Goal: Information Seeking & Learning: Learn about a topic

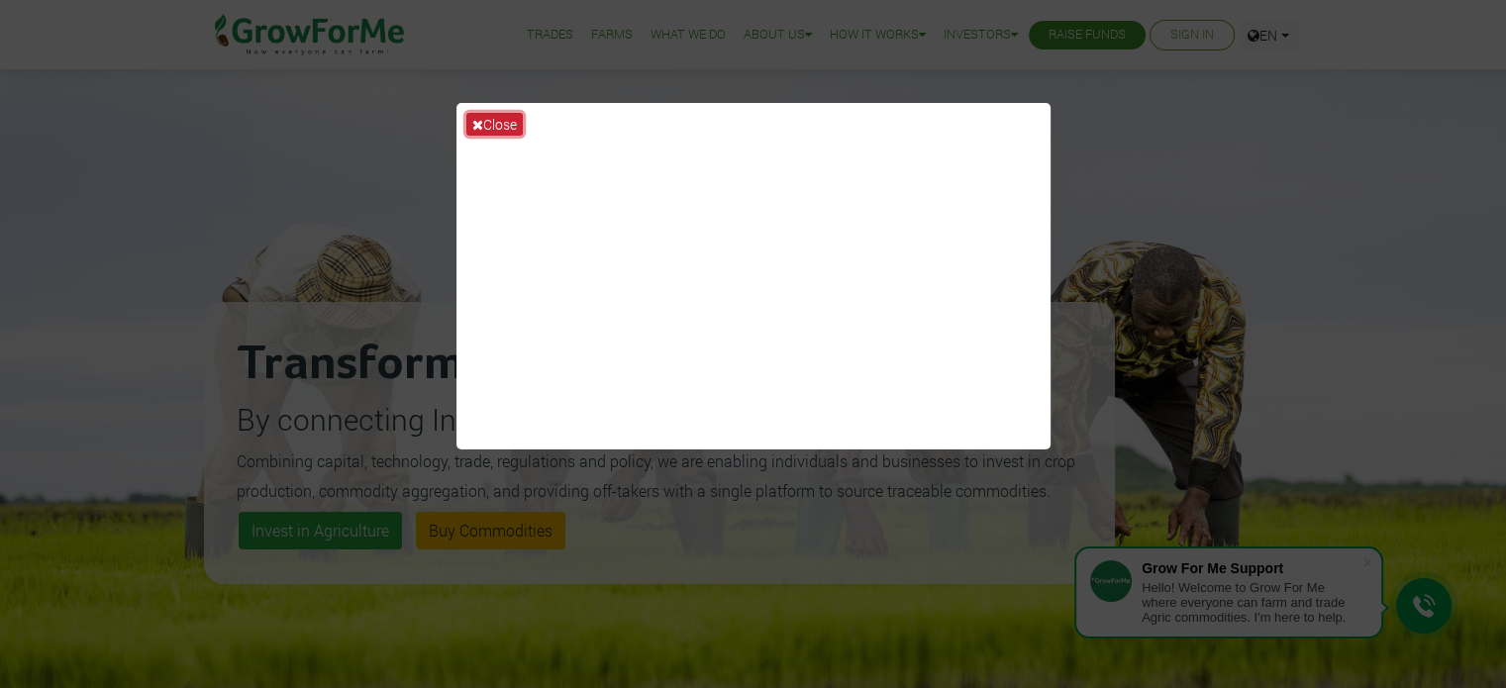
click at [472, 118] on icon at bounding box center [477, 125] width 11 height 14
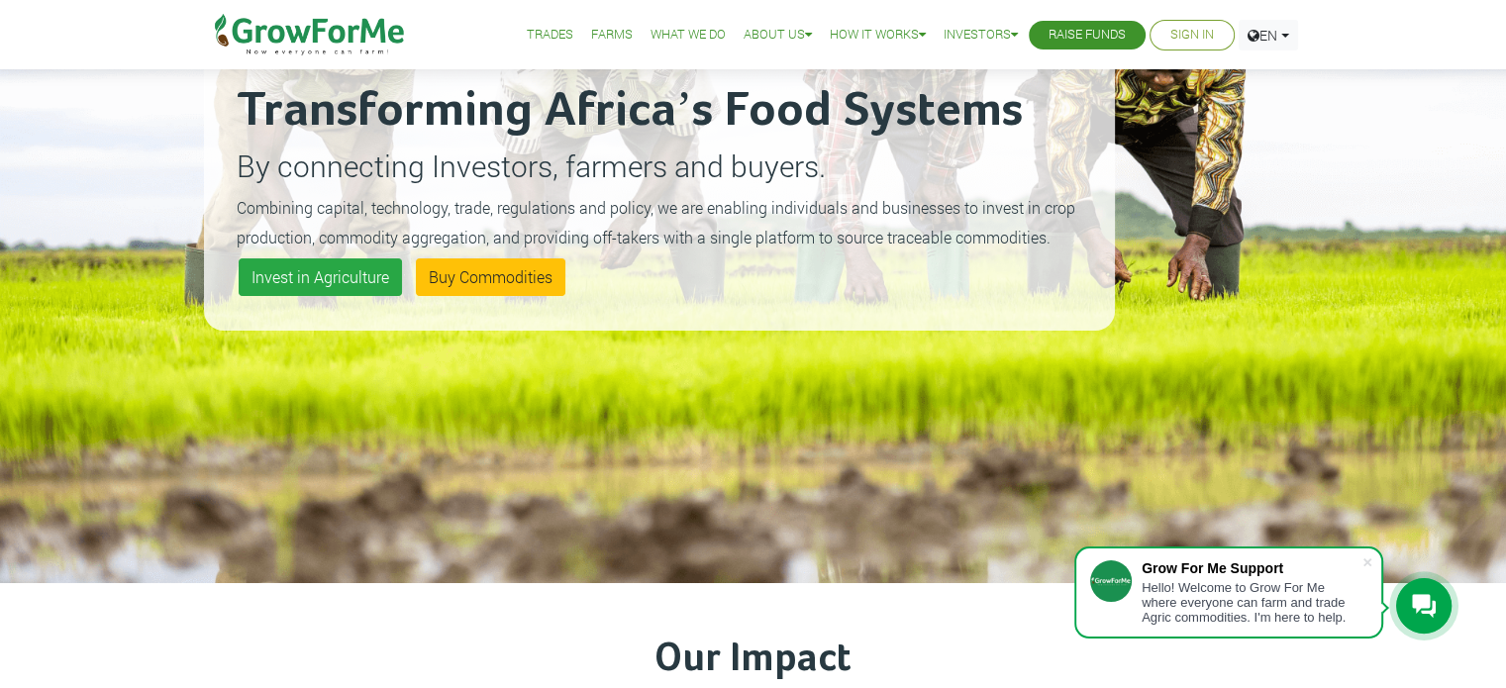
scroll to position [265, 0]
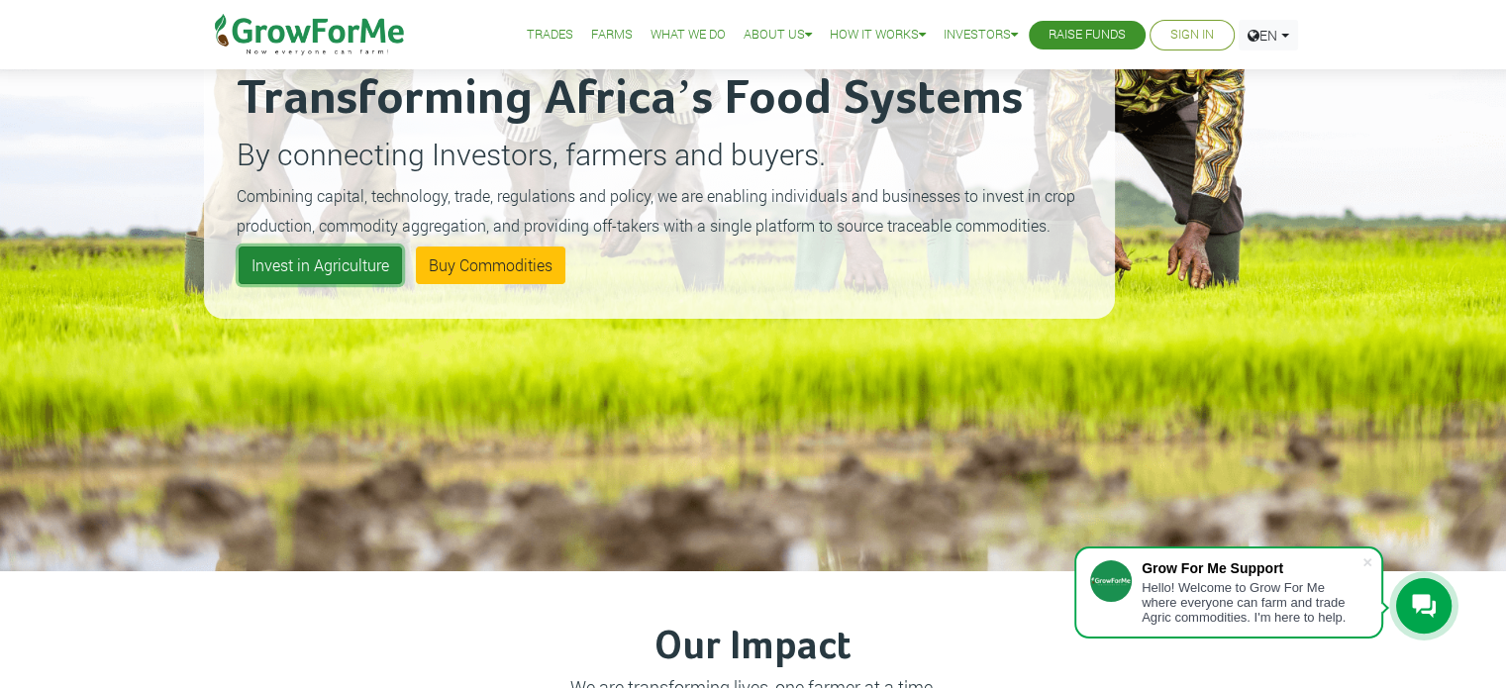
click at [331, 264] on link "Invest in Agriculture" at bounding box center [320, 266] width 163 height 38
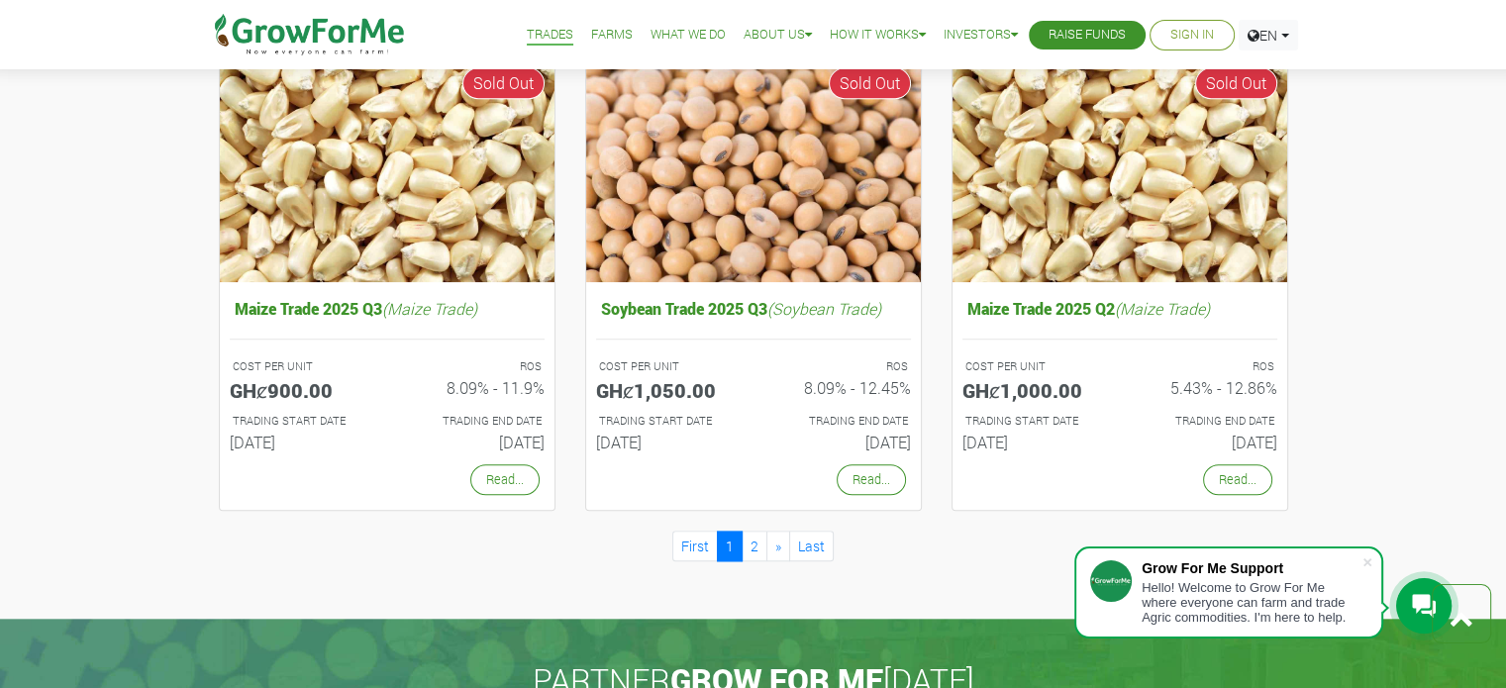
scroll to position [1735, 0]
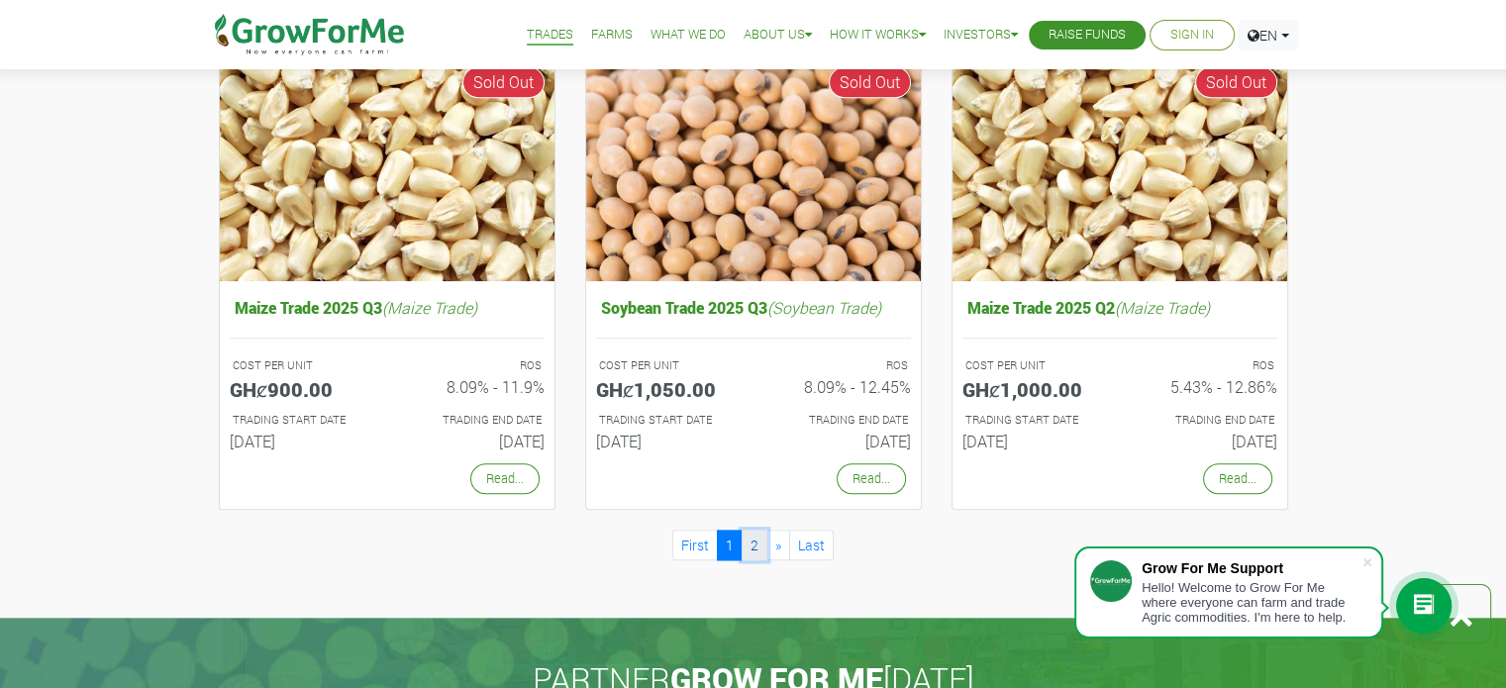
click at [755, 546] on link "2" at bounding box center [755, 545] width 26 height 31
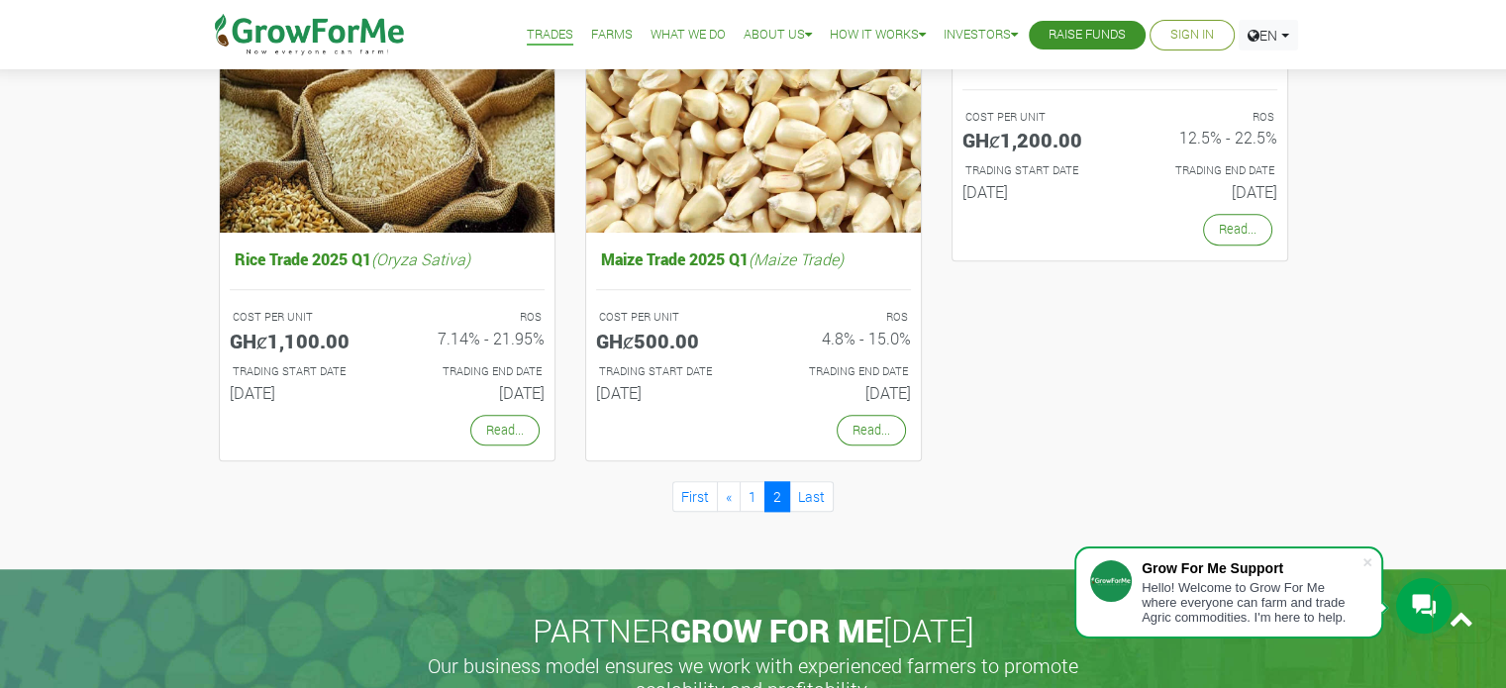
scroll to position [1247, 0]
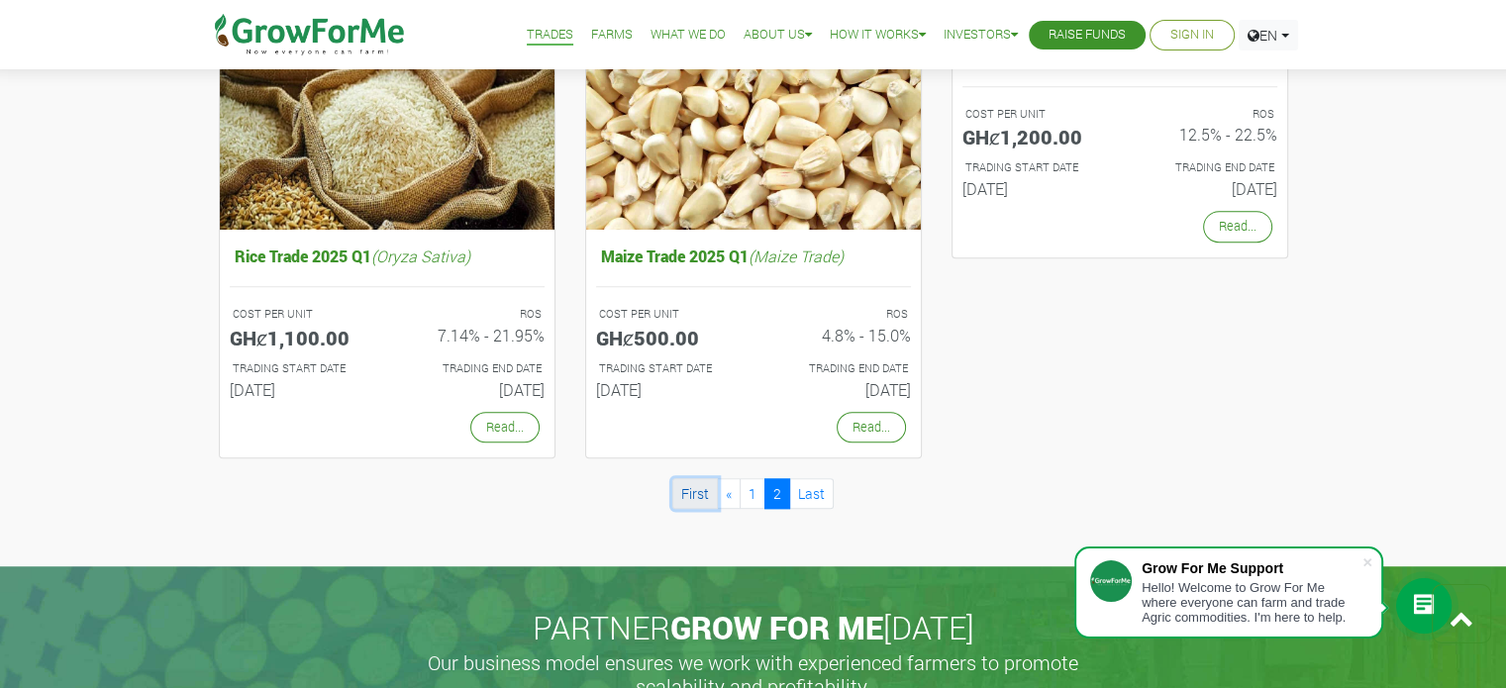
click at [694, 496] on link "First" at bounding box center [695, 493] width 46 height 31
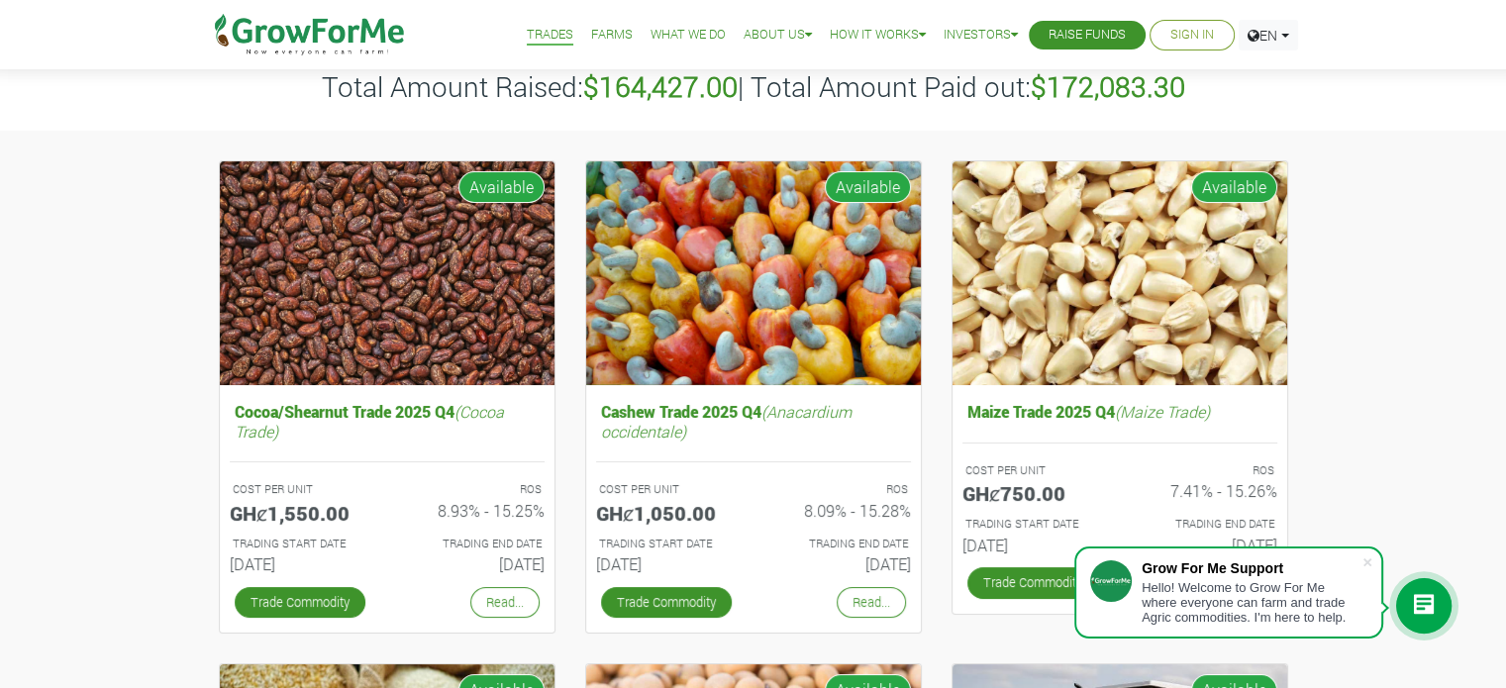
scroll to position [125, 0]
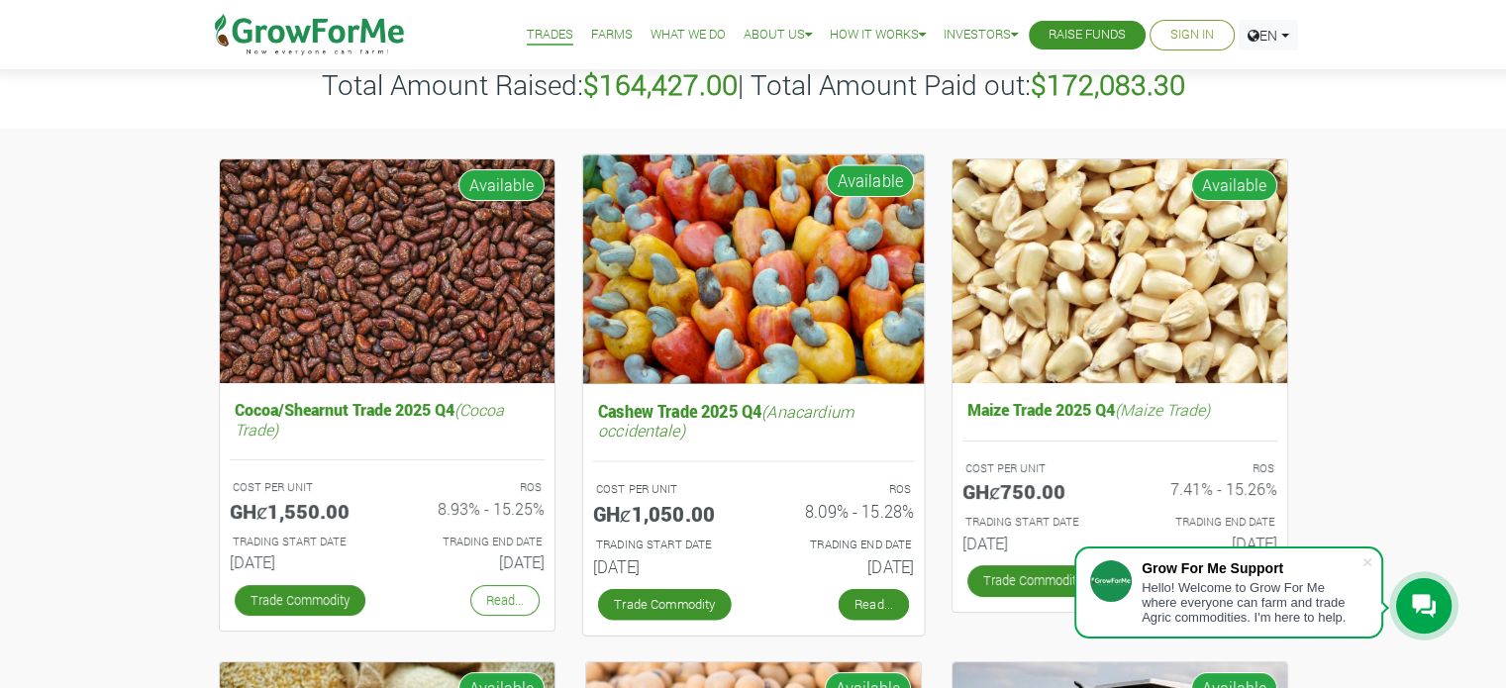
click at [864, 603] on link "Read..." at bounding box center [873, 604] width 70 height 32
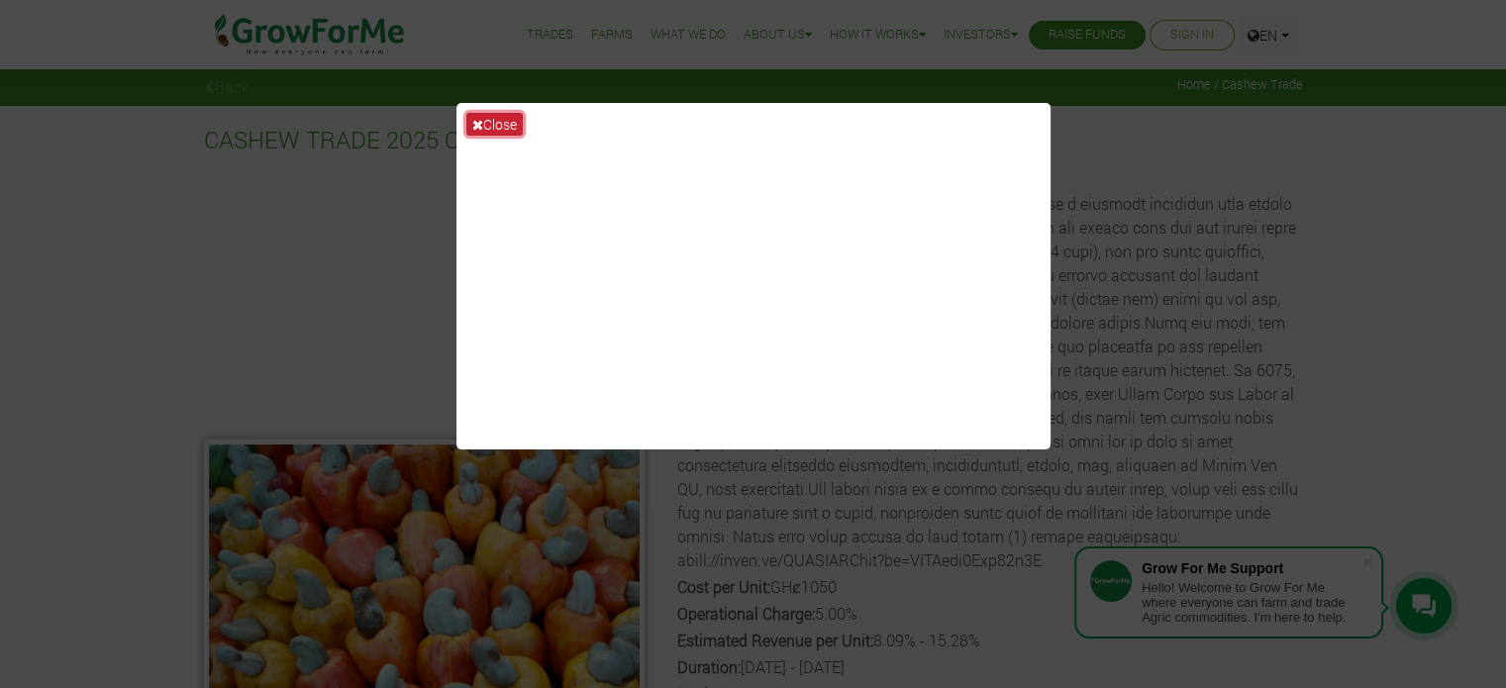
click at [503, 117] on button "Close" at bounding box center [494, 124] width 56 height 23
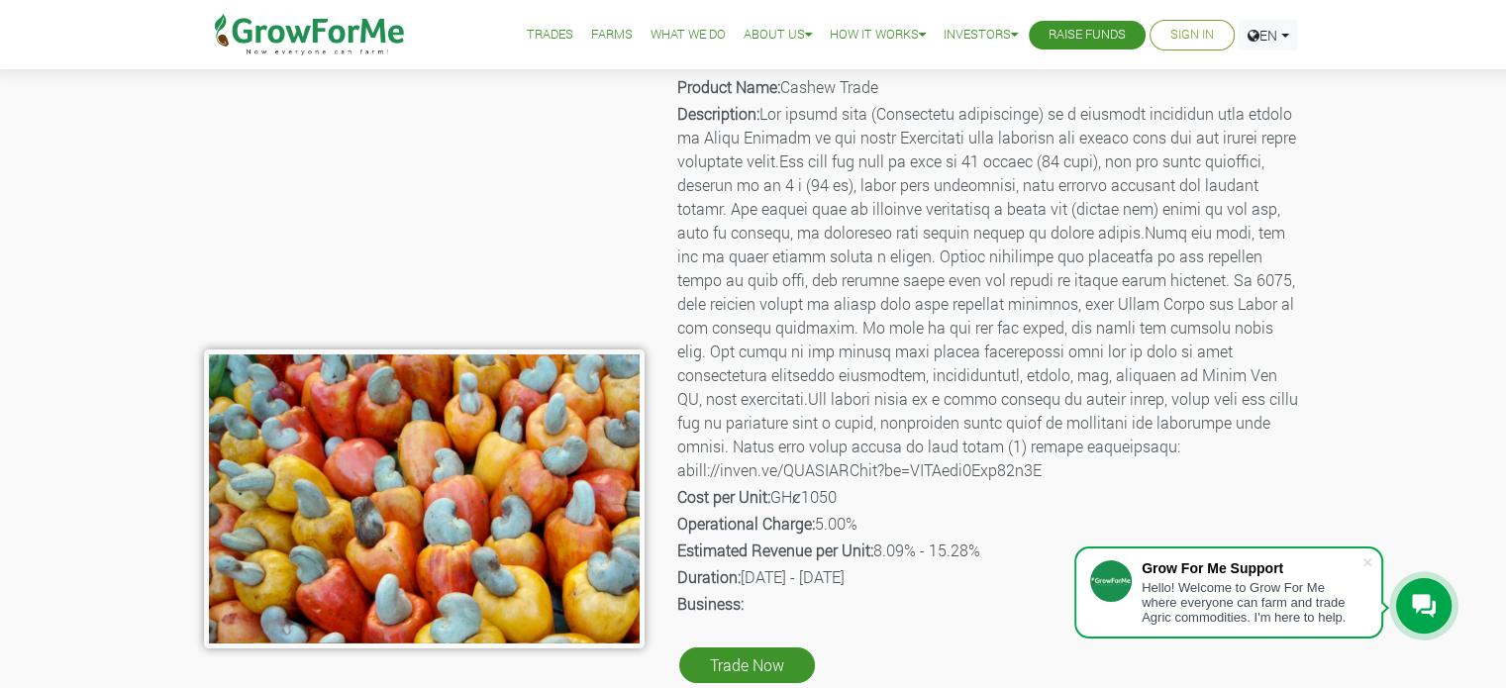
scroll to position [91, 0]
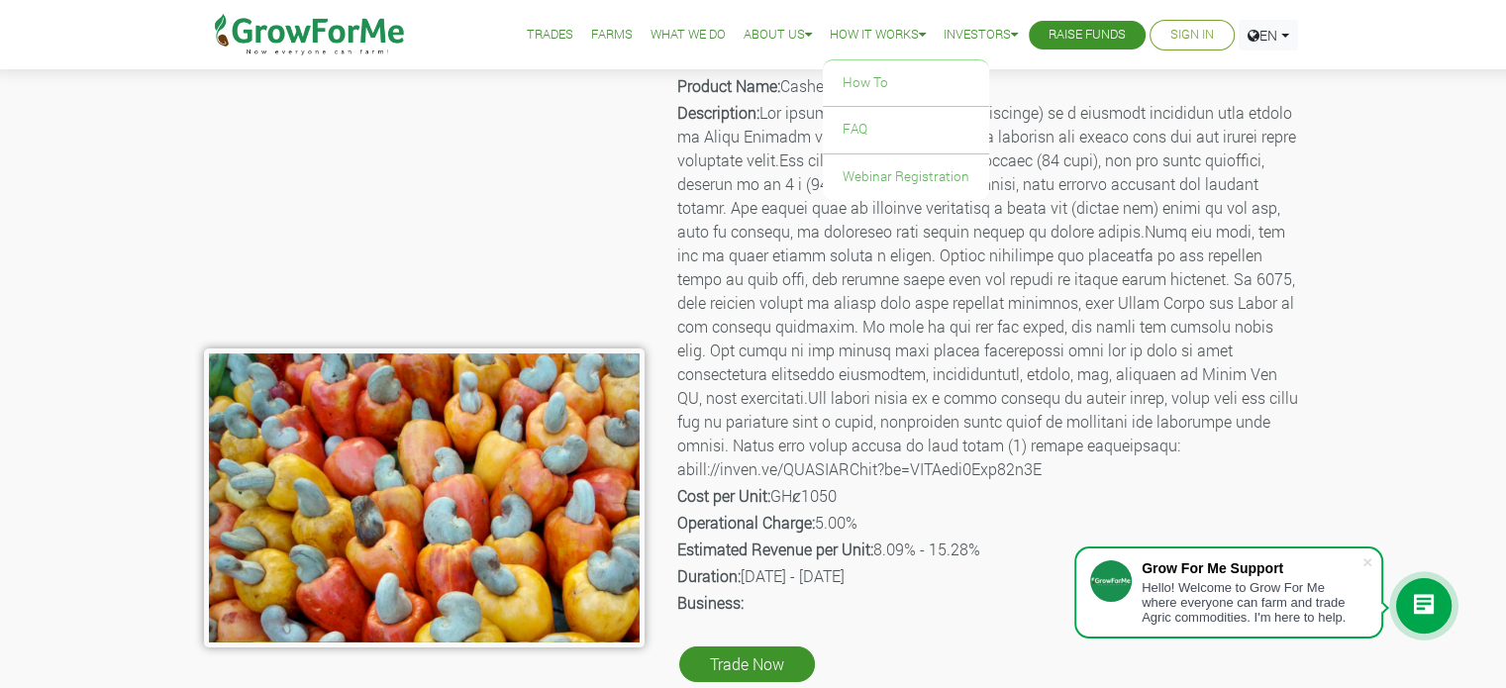
click at [869, 29] on link "How it Works" at bounding box center [878, 35] width 96 height 21
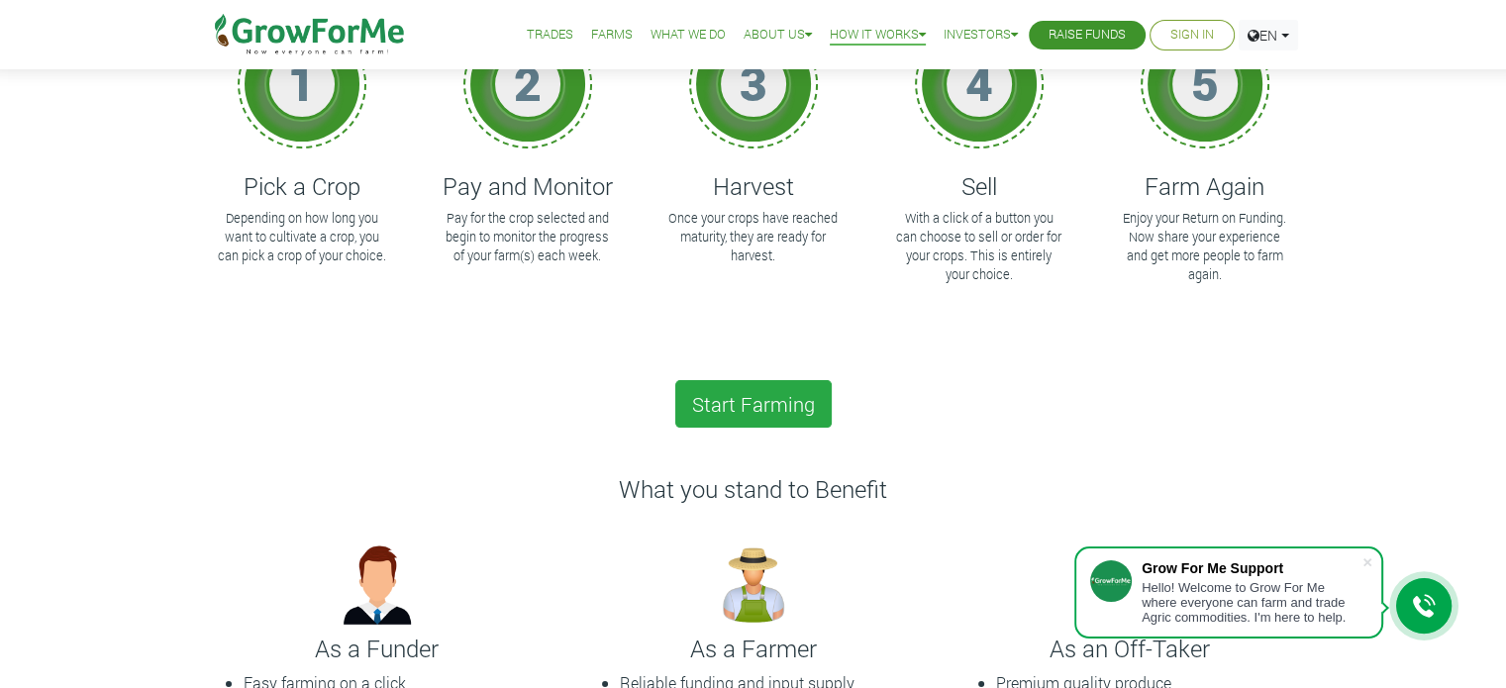
scroll to position [240, 0]
click at [1020, 520] on div "What you stand to Benefit" at bounding box center [753, 506] width 1129 height 60
